Goal: Transaction & Acquisition: Purchase product/service

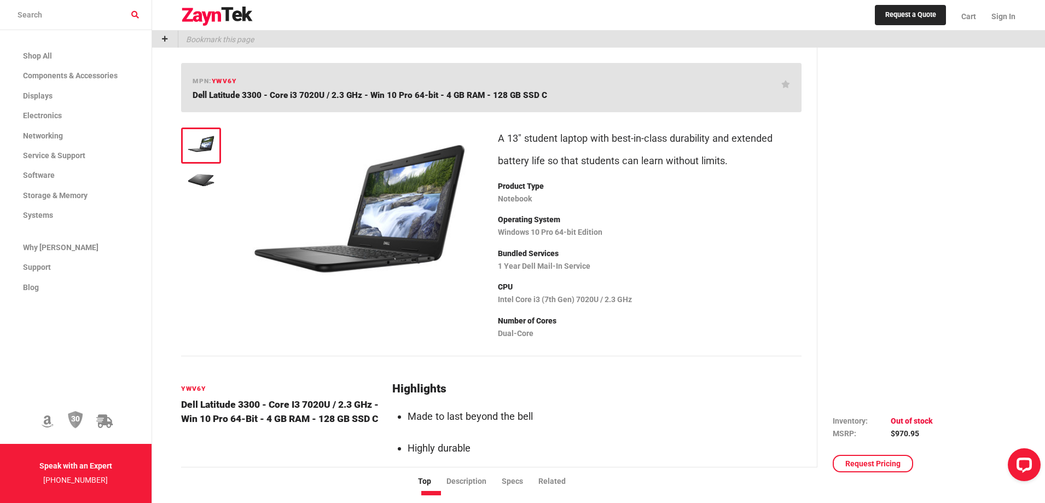
click at [195, 152] on img at bounding box center [201, 143] width 28 height 21
click at [405, 258] on img at bounding box center [359, 208] width 233 height 175
click at [322, 213] on img at bounding box center [359, 208] width 233 height 175
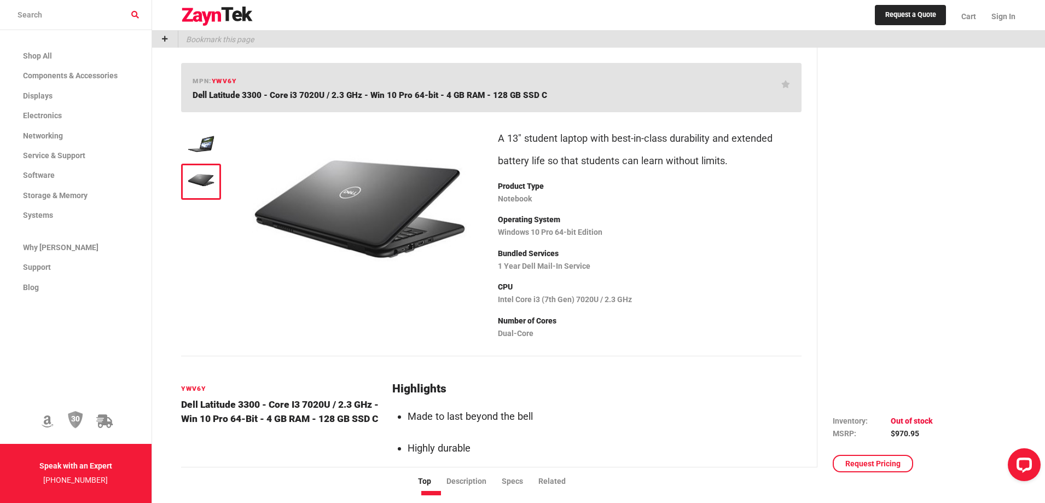
click at [181, 183] on div at bounding box center [200, 182] width 39 height 36
click at [348, 188] on img at bounding box center [359, 208] width 233 height 175
click at [301, 213] on img at bounding box center [359, 208] width 233 height 175
click at [327, 205] on img at bounding box center [359, 208] width 233 height 175
drag, startPoint x: 327, startPoint y: 205, endPoint x: 317, endPoint y: 208, distance: 10.1
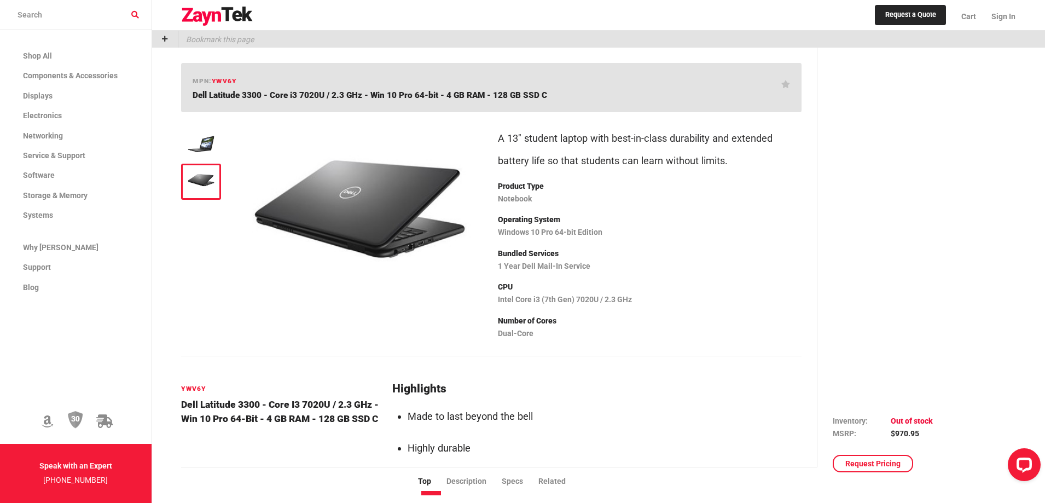
click at [317, 208] on img at bounding box center [359, 208] width 233 height 175
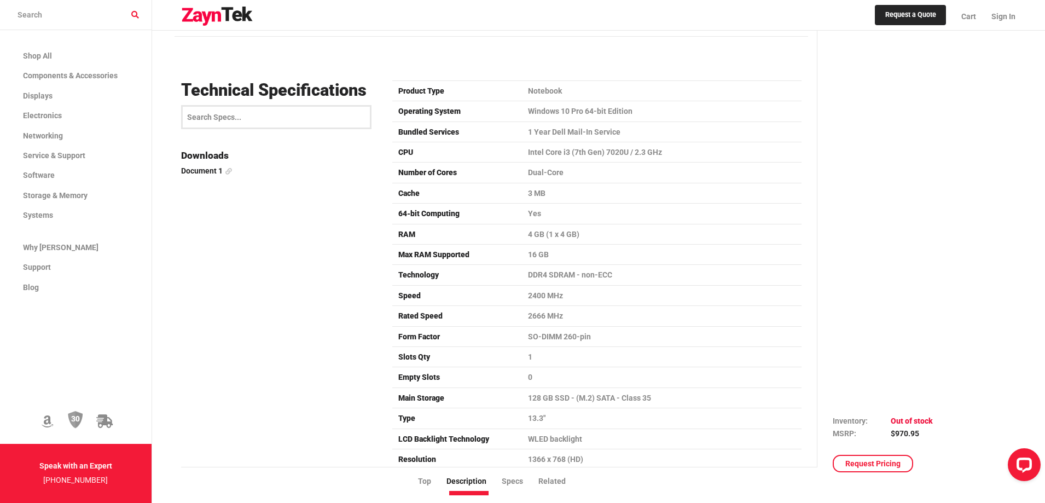
scroll to position [1149, 0]
